Goal: Find specific page/section: Find specific page/section

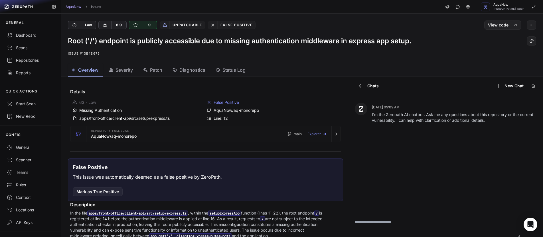
click at [281, 17] on div "Low 6.9 9 Unpatchable False Positive View code" at bounding box center [302, 22] width 482 height 16
